Goal: Entertainment & Leisure: Consume media (video, audio)

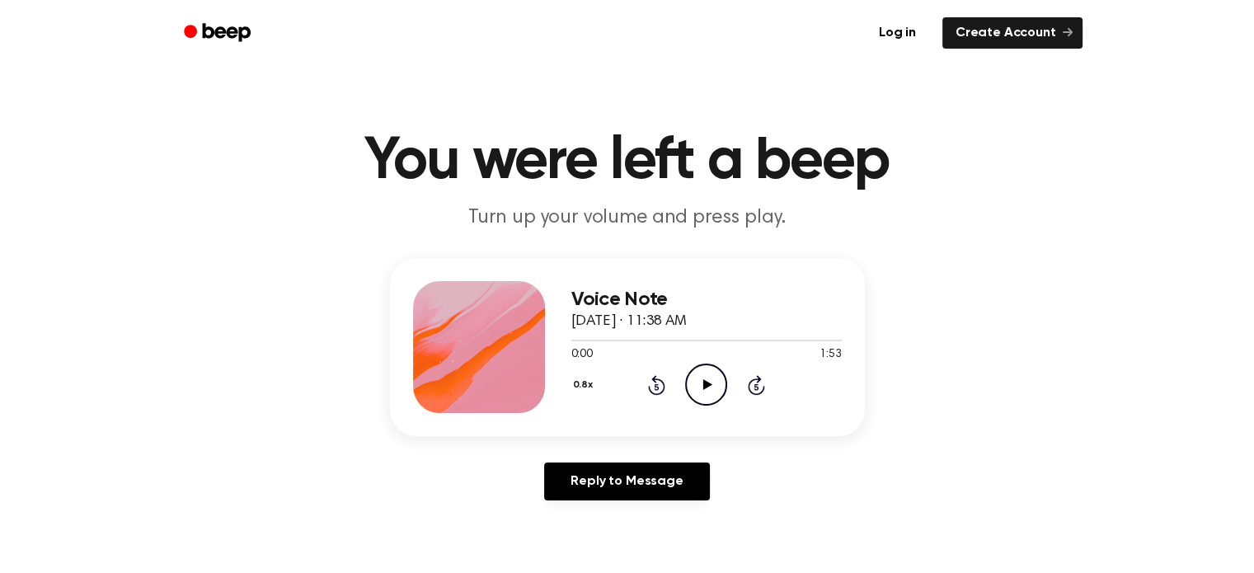
click at [690, 385] on icon "Play Audio" at bounding box center [706, 385] width 42 height 42
drag, startPoint x: 690, startPoint y: 385, endPoint x: 705, endPoint y: 387, distance: 15.0
click at [705, 387] on icon "Pause Audio" at bounding box center [706, 385] width 42 height 42
click at [705, 387] on icon at bounding box center [707, 384] width 9 height 11
click at [704, 386] on icon at bounding box center [705, 384] width 7 height 11
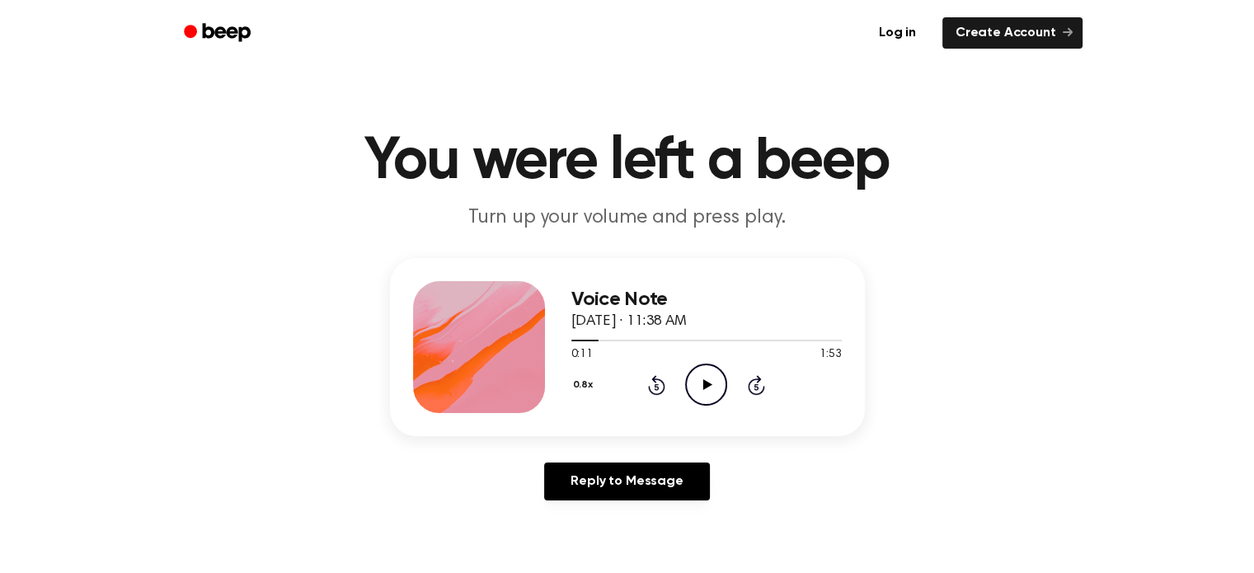
click at [704, 386] on icon at bounding box center [707, 384] width 9 height 11
click at [704, 386] on icon at bounding box center [705, 384] width 7 height 11
click at [703, 387] on icon at bounding box center [707, 384] width 9 height 11
click at [705, 378] on icon "Pause Audio" at bounding box center [706, 385] width 42 height 42
click at [654, 385] on icon "Rewind 5 seconds" at bounding box center [656, 384] width 18 height 21
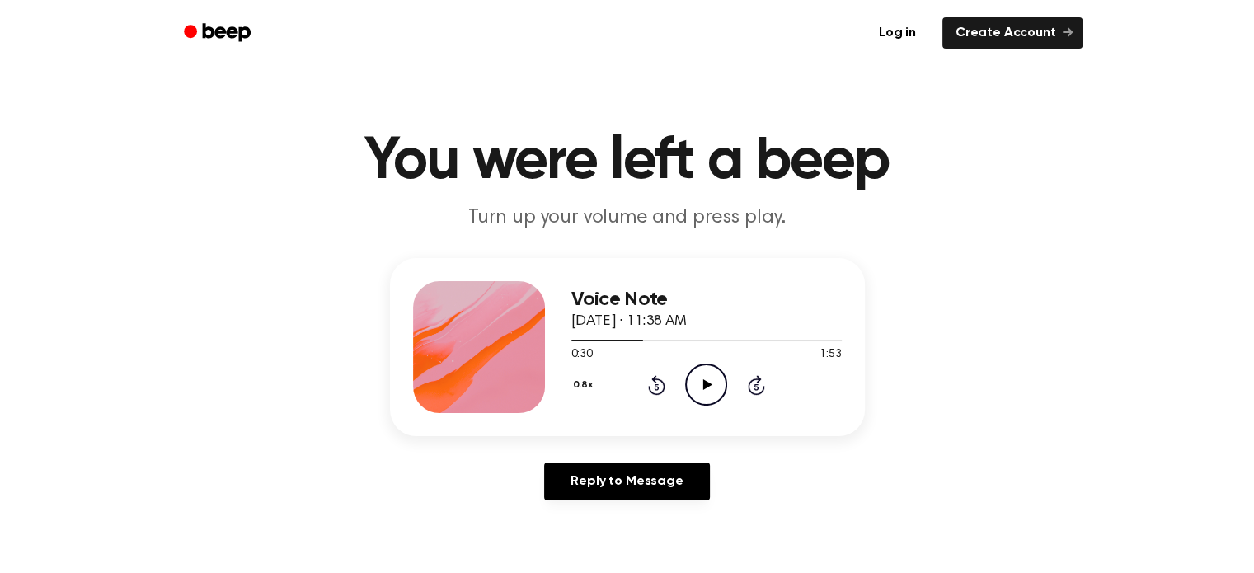
click at [654, 385] on icon "Rewind 5 seconds" at bounding box center [656, 384] width 18 height 21
click at [653, 387] on icon "Rewind 5 seconds" at bounding box center [656, 384] width 18 height 21
click at [699, 375] on icon "Play Audio" at bounding box center [706, 385] width 42 height 42
click at [699, 375] on icon "Pause Audio" at bounding box center [706, 385] width 42 height 42
click at [699, 375] on icon "Play Audio" at bounding box center [706, 385] width 42 height 42
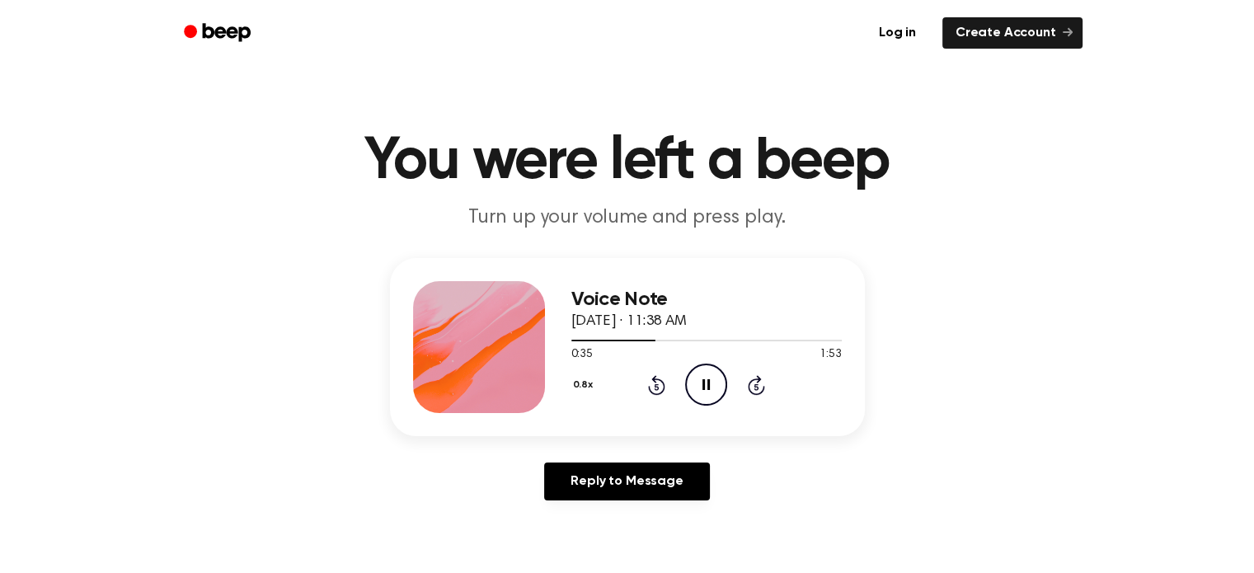
click at [699, 375] on icon "Pause Audio" at bounding box center [706, 385] width 42 height 42
click at [699, 375] on icon "Play Audio" at bounding box center [706, 385] width 42 height 42
click at [697, 378] on icon "Pause Audio" at bounding box center [706, 385] width 42 height 42
click at [697, 378] on icon "Play Audio" at bounding box center [706, 385] width 42 height 42
click at [697, 378] on icon "Pause Audio" at bounding box center [706, 385] width 42 height 42
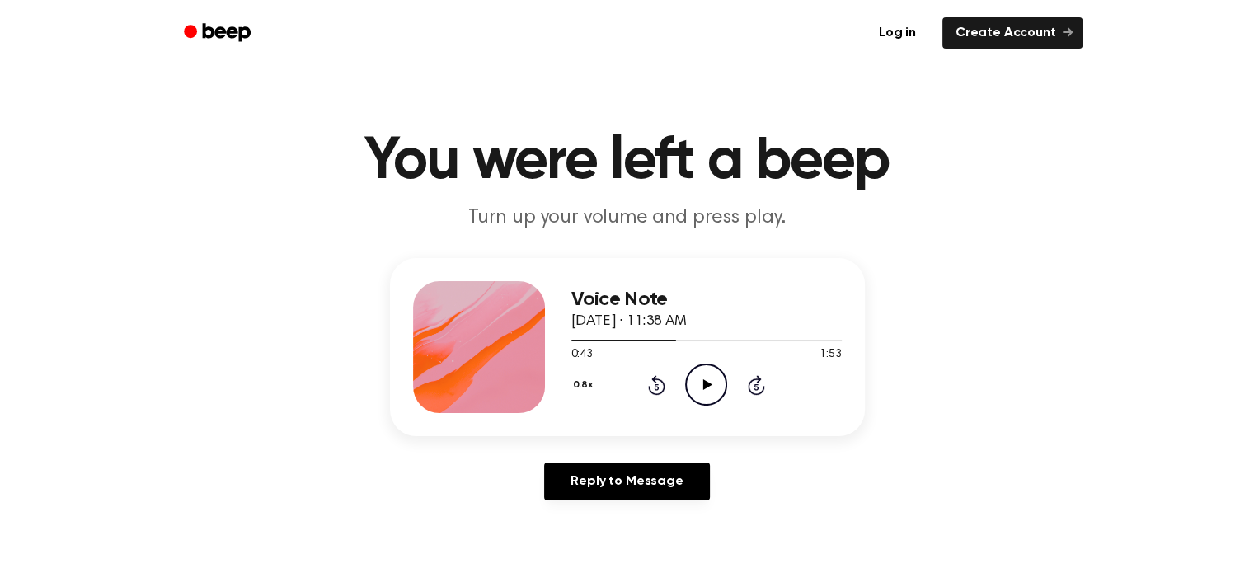
click at [697, 378] on icon "Play Audio" at bounding box center [706, 385] width 42 height 42
click at [697, 378] on icon "Pause Audio" at bounding box center [706, 385] width 42 height 42
click at [697, 378] on icon "Play Audio" at bounding box center [706, 385] width 42 height 42
click at [697, 378] on icon "Pause Audio" at bounding box center [706, 385] width 42 height 42
click at [697, 378] on icon "Play Audio" at bounding box center [706, 385] width 42 height 42
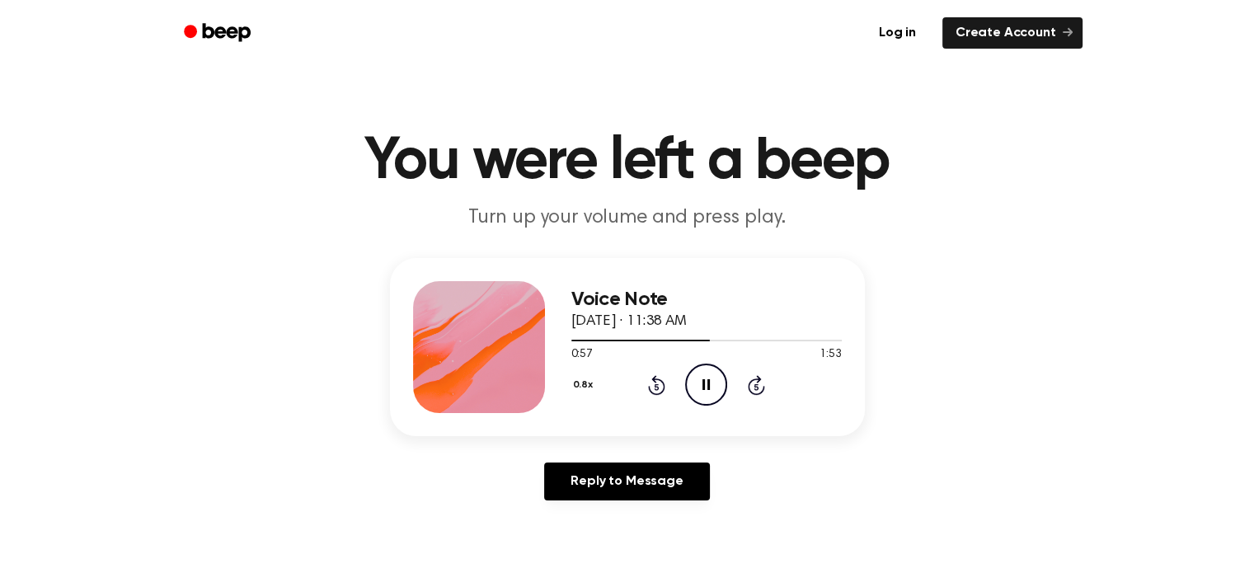
click at [697, 378] on icon "Pause Audio" at bounding box center [706, 385] width 42 height 42
click at [697, 378] on icon "Play Audio" at bounding box center [706, 385] width 42 height 42
click at [697, 378] on icon "Pause Audio" at bounding box center [706, 385] width 42 height 42
click at [697, 378] on icon "Play Audio" at bounding box center [706, 385] width 42 height 42
click at [697, 378] on icon "Pause Audio" at bounding box center [706, 385] width 42 height 42
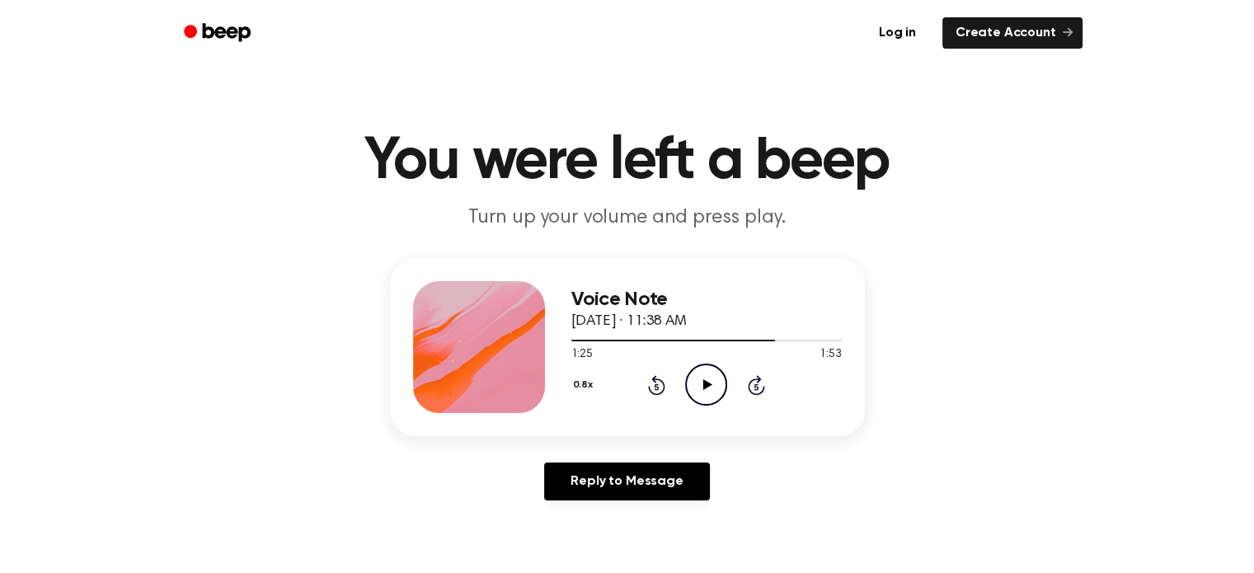
click at [697, 378] on icon "Play Audio" at bounding box center [706, 385] width 42 height 42
click at [697, 378] on icon "Pause Audio" at bounding box center [706, 385] width 42 height 42
click at [697, 378] on icon "Play Audio" at bounding box center [706, 385] width 42 height 42
click at [710, 388] on icon "Play Audio" at bounding box center [706, 385] width 42 height 42
click at [710, 388] on icon "Pause Audio" at bounding box center [706, 385] width 42 height 42
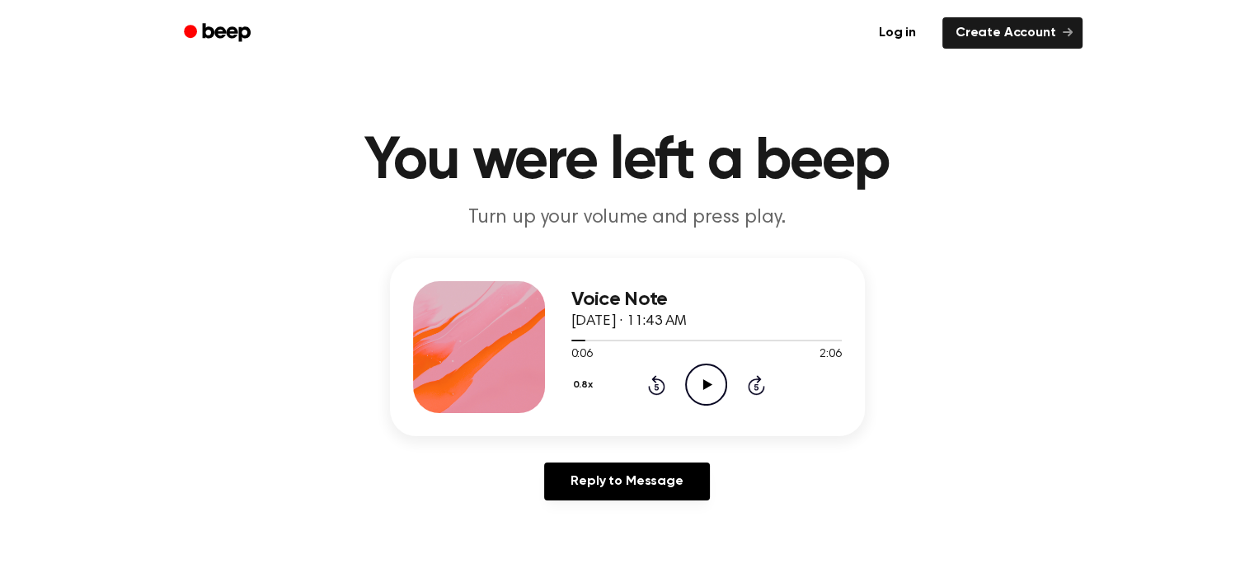
click at [647, 385] on icon "Rewind 5 seconds" at bounding box center [656, 384] width 18 height 21
click at [693, 387] on icon "Play Audio" at bounding box center [706, 385] width 42 height 42
click at [687, 390] on circle at bounding box center [706, 384] width 40 height 40
click at [664, 444] on div "Voice Note August 28, 2025 · 11:43 AM 0:06 2:06 Your browser does not support t…" at bounding box center [627, 386] width 1214 height 256
click at [700, 396] on icon "Play Audio" at bounding box center [706, 385] width 42 height 42
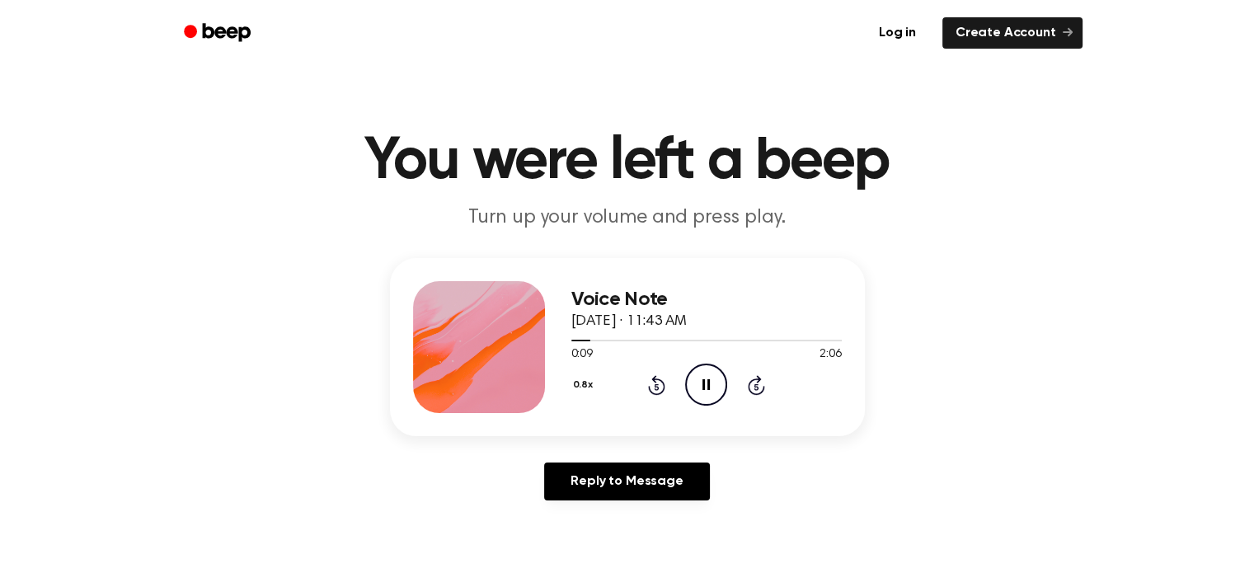
click at [700, 396] on icon "Pause Audio" at bounding box center [706, 385] width 42 height 42
click at [699, 383] on icon "Play Audio" at bounding box center [706, 385] width 42 height 42
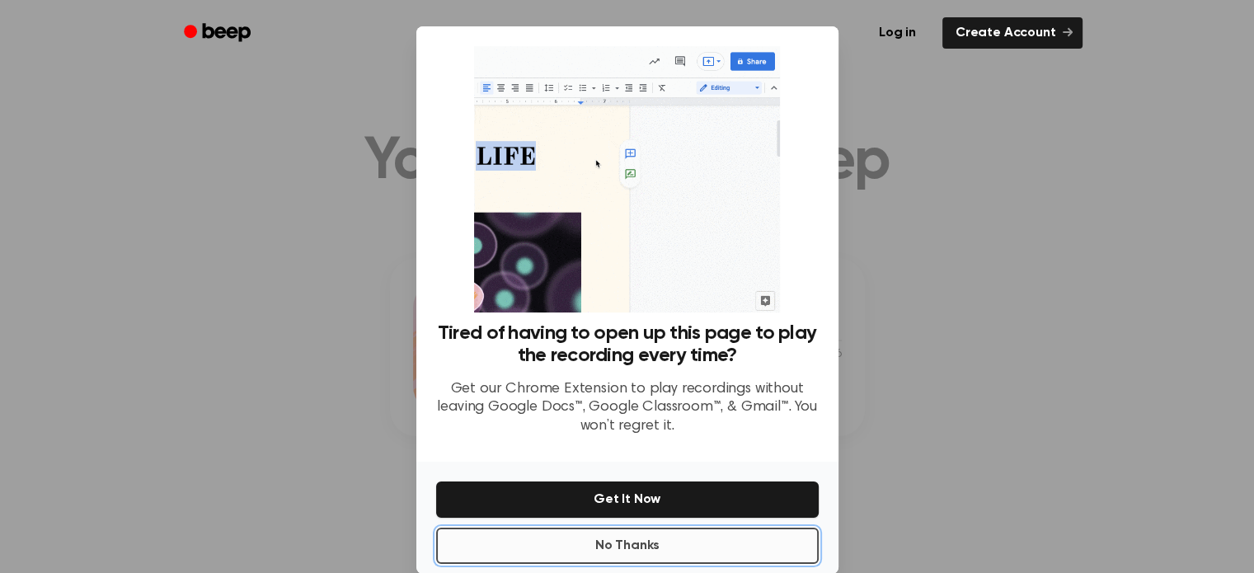
click at [587, 551] on button "No Thanks" at bounding box center [627, 546] width 383 height 36
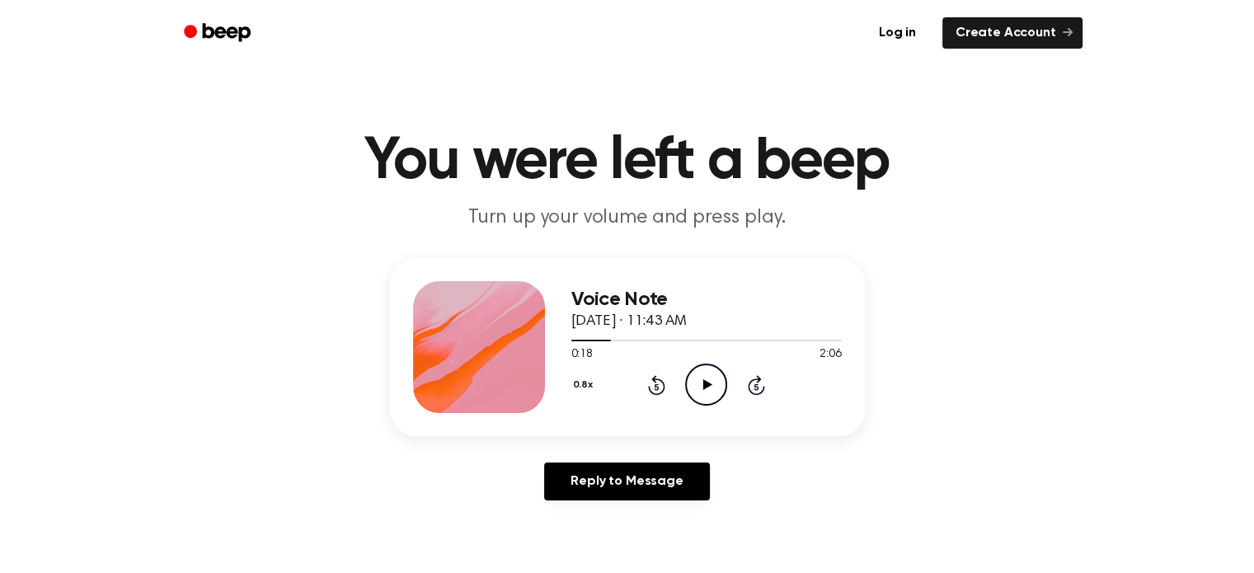
click at [702, 391] on icon "Play Audio" at bounding box center [706, 385] width 42 height 42
click at [702, 391] on icon "Pause Audio" at bounding box center [706, 385] width 42 height 42
click at [658, 391] on icon "Rewind 5 seconds" at bounding box center [656, 384] width 18 height 21
click at [693, 382] on icon "Play Audio" at bounding box center [706, 385] width 42 height 42
click at [652, 385] on icon "Rewind 5 seconds" at bounding box center [656, 384] width 18 height 21
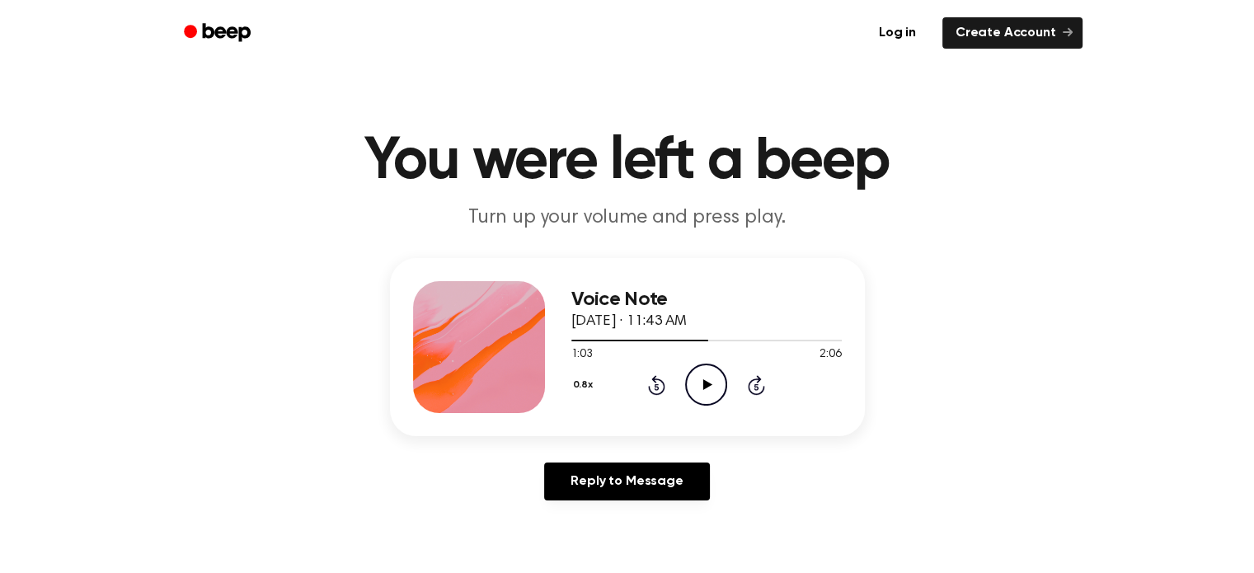
click at [703, 380] on icon at bounding box center [707, 384] width 9 height 11
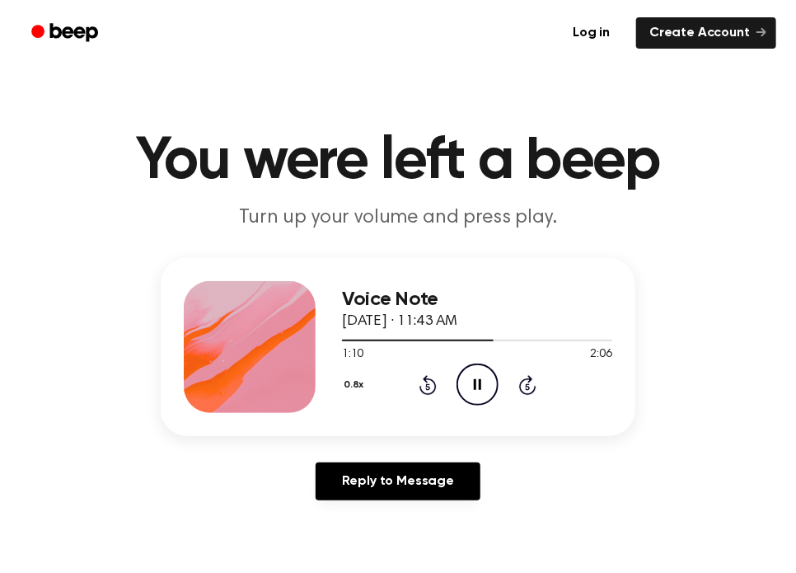
click at [465, 385] on icon "Pause Audio" at bounding box center [478, 385] width 42 height 42
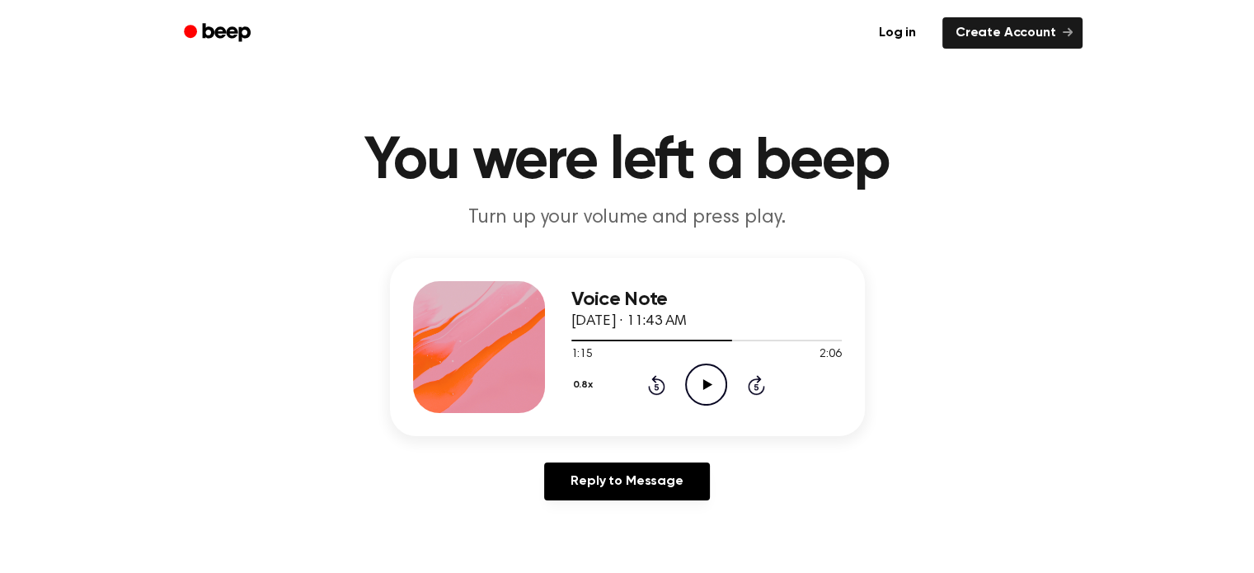
click at [654, 392] on icon "Rewind 5 seconds" at bounding box center [656, 384] width 18 height 21
click at [656, 381] on icon "Rewind 5 seconds" at bounding box center [656, 384] width 18 height 21
click at [696, 375] on icon "Play Audio" at bounding box center [706, 385] width 42 height 42
click at [696, 375] on icon "Pause Audio" at bounding box center [706, 385] width 42 height 42
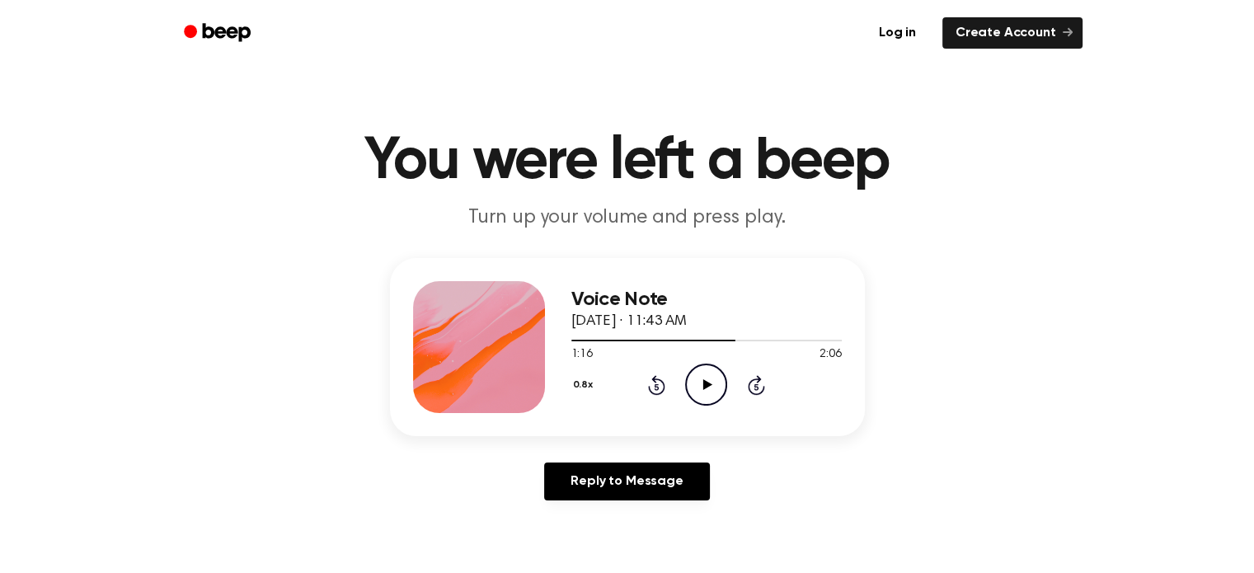
click at [655, 394] on icon at bounding box center [656, 385] width 17 height 20
click at [720, 378] on icon "Play Audio" at bounding box center [706, 385] width 42 height 42
click at [650, 395] on div "0.8x Rewind 5 seconds Play Audio Skip 5 seconds" at bounding box center [706, 385] width 270 height 42
click at [655, 378] on icon at bounding box center [656, 385] width 17 height 20
click at [702, 373] on icon "Play Audio" at bounding box center [706, 385] width 42 height 42
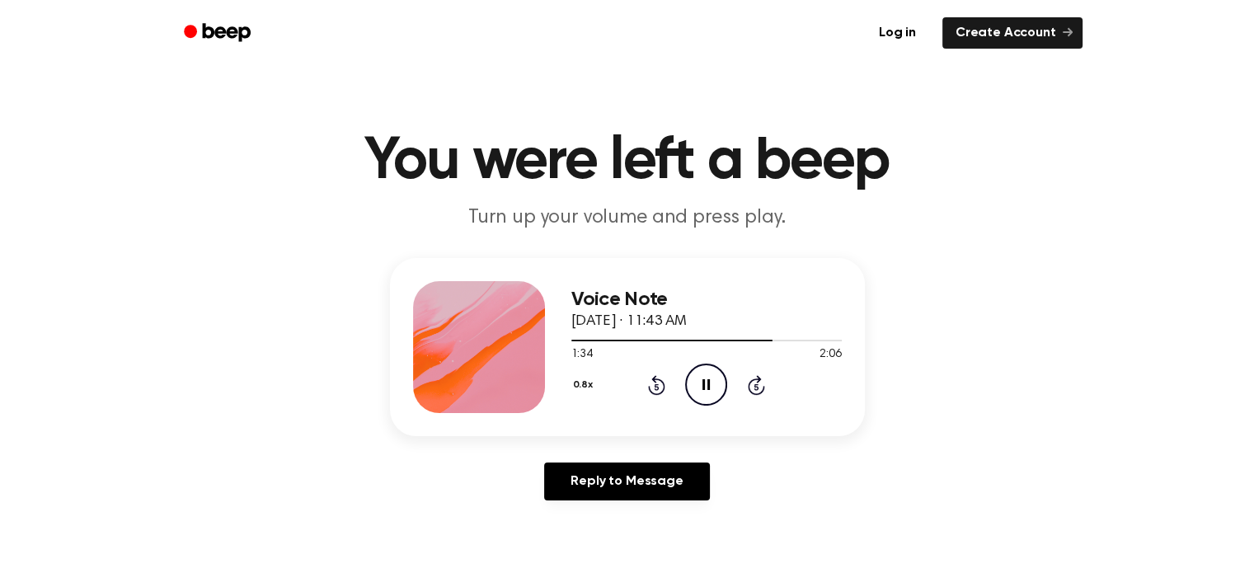
click at [702, 373] on icon "Pause Audio" at bounding box center [706, 385] width 42 height 42
click at [702, 373] on icon "Play Audio" at bounding box center [706, 385] width 42 height 42
click at [702, 373] on icon "Pause Audio" at bounding box center [706, 385] width 42 height 42
click at [702, 373] on icon "Play Audio" at bounding box center [706, 385] width 42 height 42
click at [656, 386] on icon at bounding box center [657, 386] width 4 height 7
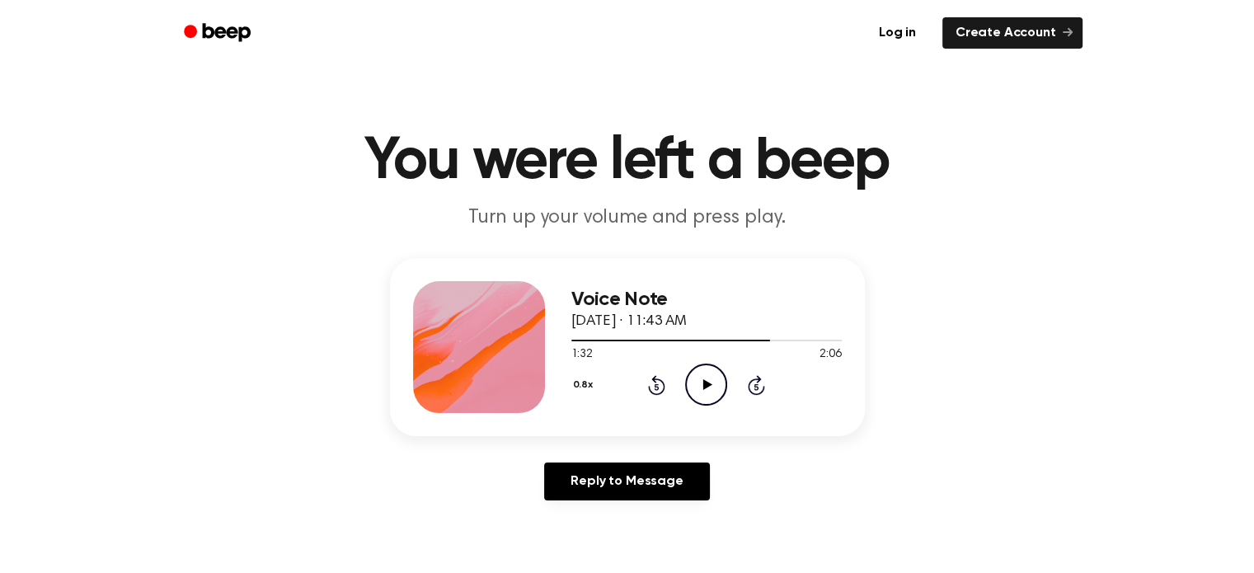
click at [647, 392] on icon "Rewind 5 seconds" at bounding box center [656, 384] width 18 height 21
click at [695, 387] on icon "Play Audio" at bounding box center [706, 385] width 42 height 42
click at [697, 389] on icon "Pause Audio" at bounding box center [706, 385] width 42 height 42
click at [704, 392] on icon "Play Audio" at bounding box center [706, 385] width 42 height 42
click at [655, 389] on icon at bounding box center [657, 386] width 4 height 7
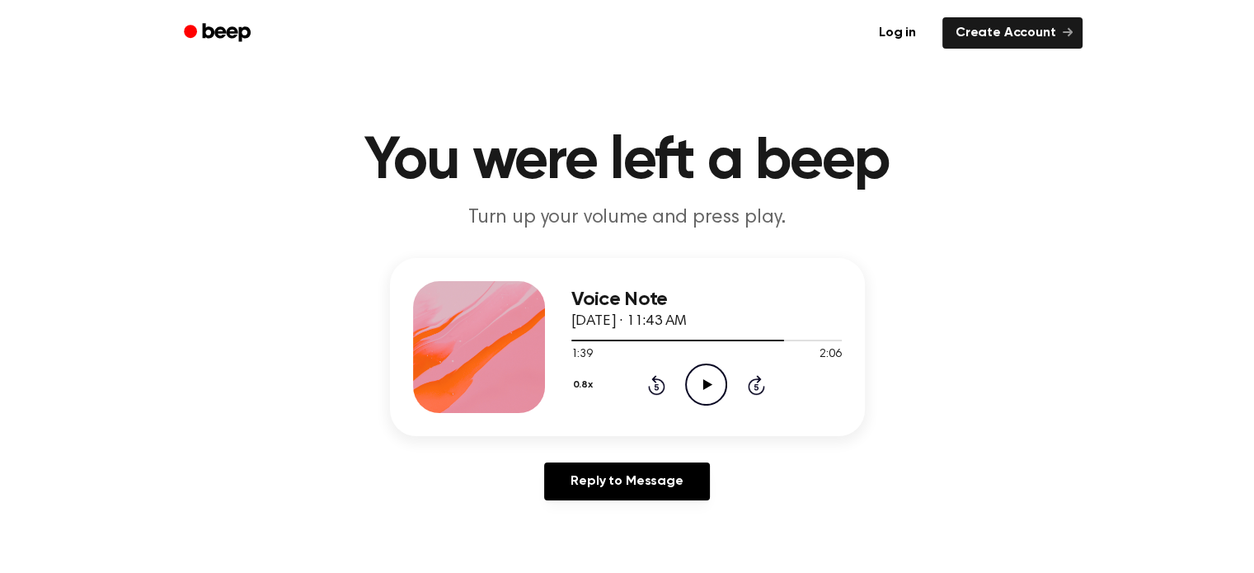
click at [698, 375] on icon "Play Audio" at bounding box center [706, 385] width 42 height 42
click at [659, 386] on icon "Rewind 5 seconds" at bounding box center [656, 384] width 18 height 21
click at [690, 379] on icon "Play Audio" at bounding box center [706, 385] width 42 height 42
click at [690, 379] on icon "Pause Audio" at bounding box center [706, 385] width 42 height 42
click at [660, 403] on div "0.8x Rewind 5 seconds Play Audio Skip 5 seconds" at bounding box center [706, 385] width 270 height 42
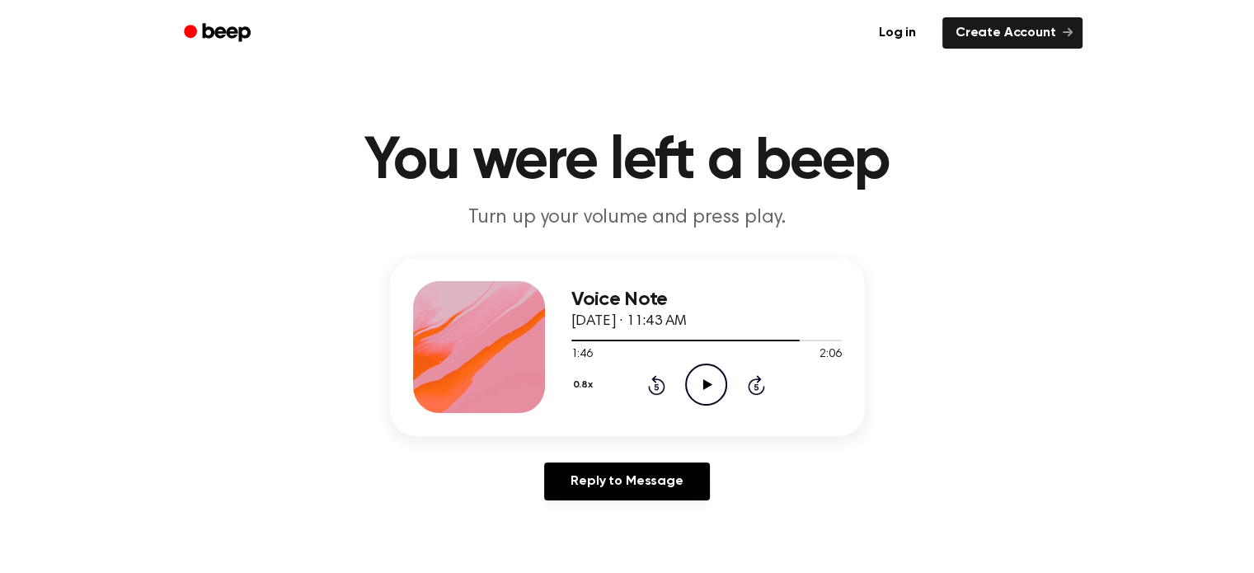
click at [655, 381] on icon at bounding box center [656, 385] width 17 height 20
click at [693, 387] on icon "Play Audio" at bounding box center [706, 385] width 42 height 42
click at [664, 382] on icon "Rewind 5 seconds" at bounding box center [656, 384] width 18 height 21
click at [666, 385] on div "0.8x Rewind 5 seconds Play Audio Skip 5 seconds" at bounding box center [706, 385] width 270 height 42
click at [697, 378] on icon "Play Audio" at bounding box center [706, 385] width 42 height 42
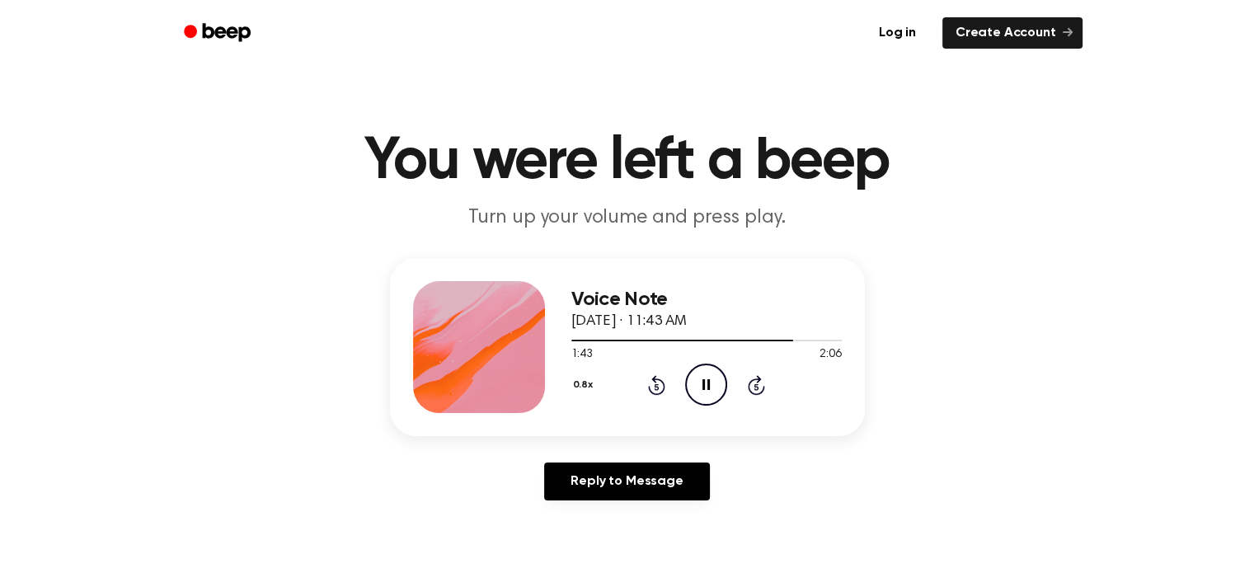
click at [663, 382] on icon at bounding box center [656, 385] width 17 height 20
click at [753, 378] on icon at bounding box center [756, 385] width 17 height 20
click at [703, 377] on icon "Pause Audio" at bounding box center [706, 385] width 42 height 42
click at [663, 387] on icon at bounding box center [656, 385] width 17 height 20
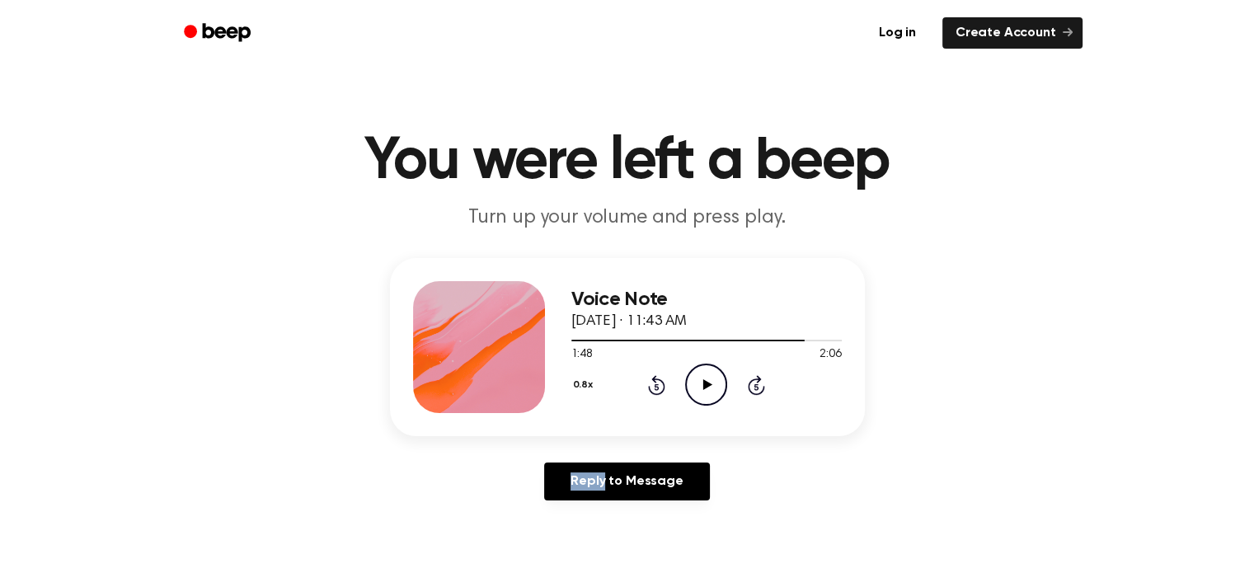
click at [663, 387] on icon at bounding box center [656, 385] width 17 height 20
click at [705, 382] on icon at bounding box center [707, 384] width 9 height 11
click at [641, 390] on div "0.8x Rewind 5 seconds Play Audio Skip 5 seconds" at bounding box center [706, 385] width 270 height 42
click at [707, 378] on icon "Play Audio" at bounding box center [706, 385] width 42 height 42
click at [641, 379] on div "0.8x Rewind 5 seconds Pause Audio Skip 5 seconds" at bounding box center [706, 385] width 270 height 42
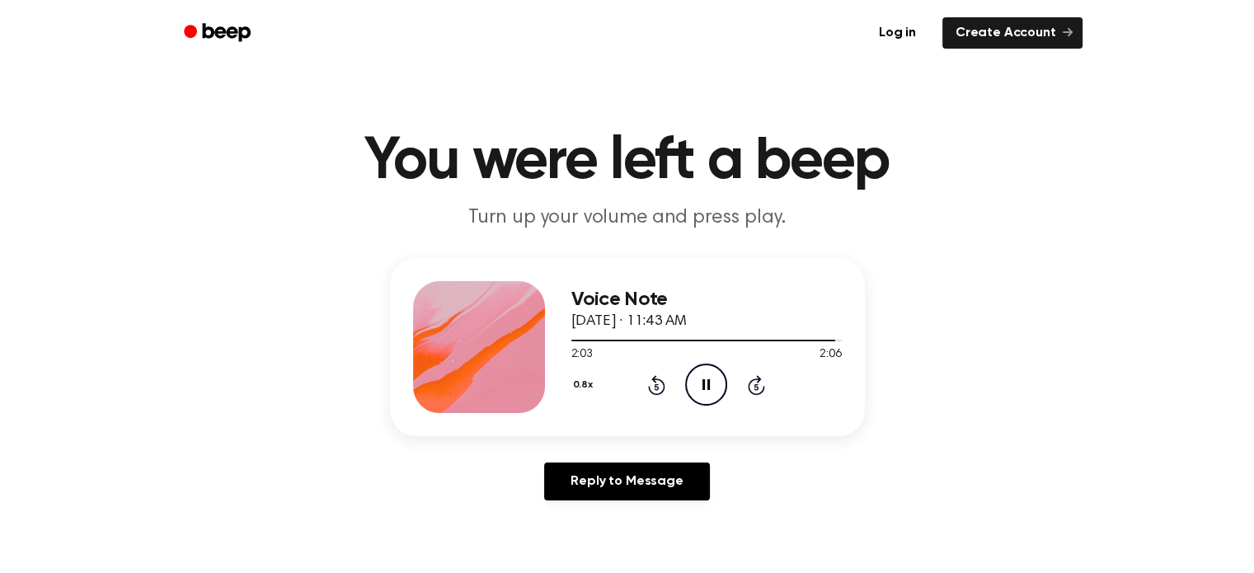
click at [662, 380] on icon at bounding box center [656, 385] width 17 height 20
click at [647, 384] on icon "Rewind 5 seconds" at bounding box center [656, 384] width 18 height 21
click at [686, 389] on circle at bounding box center [706, 384] width 40 height 40
click at [686, 387] on circle at bounding box center [706, 384] width 40 height 40
